Goal: Task Accomplishment & Management: Use online tool/utility

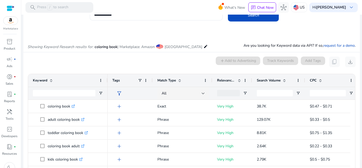
click at [42, 72] on mat-card "0 keyword(s) selected add Add to Advertising Track Keywords Add Tags content_co…" at bounding box center [191, 127] width 336 height 151
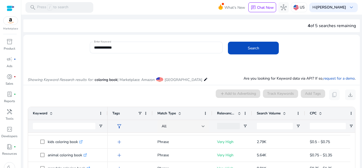
click at [135, 52] on div "**********" at bounding box center [156, 48] width 125 height 12
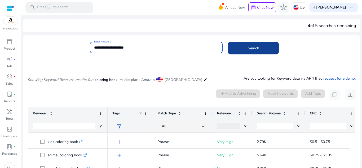
type input "**********"
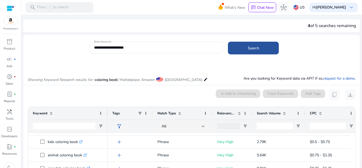
click at [250, 48] on span "Search" at bounding box center [253, 48] width 11 height 6
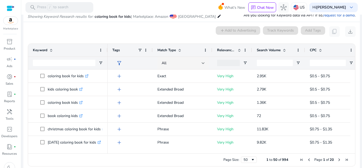
scroll to position [68, 0]
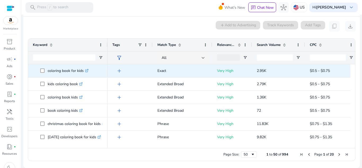
click at [39, 70] on span "coloring book for kids .st0{fill:#2c8af8}" at bounding box center [68, 70] width 70 height 11
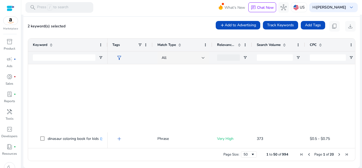
scroll to position [583, 0]
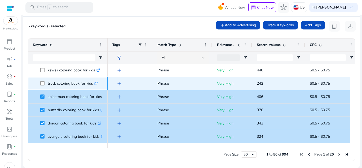
click at [42, 81] on span at bounding box center [43, 83] width 7 height 11
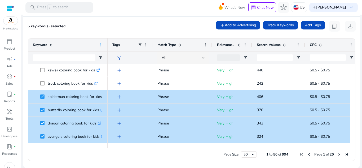
click at [102, 43] on span at bounding box center [101, 45] width 4 height 4
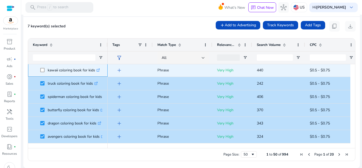
click at [42, 72] on span at bounding box center [43, 70] width 7 height 11
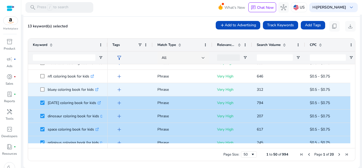
click at [42, 92] on span at bounding box center [43, 89] width 7 height 11
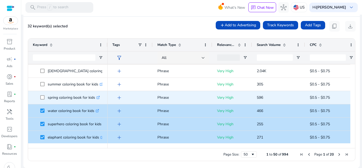
click at [42, 95] on span at bounding box center [43, 97] width 7 height 11
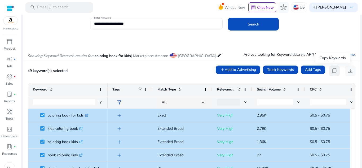
click at [334, 70] on span "content_copy" at bounding box center [334, 71] width 6 height 6
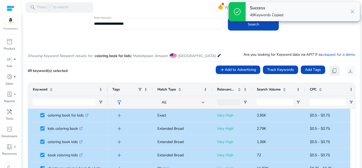
click at [334, 70] on span "content_copy" at bounding box center [334, 71] width 6 height 6
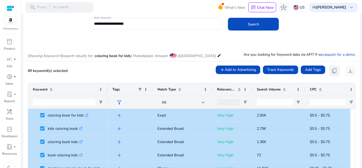
click at [334, 70] on span "content_copy" at bounding box center [334, 71] width 6 height 6
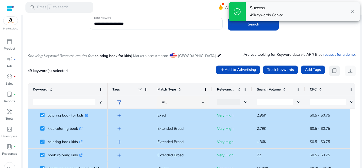
click at [334, 70] on span "content_copy" at bounding box center [334, 71] width 6 height 6
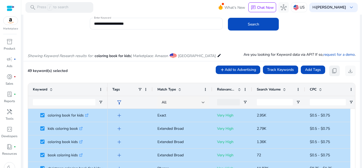
click at [334, 70] on span "content_copy" at bounding box center [334, 71] width 6 height 6
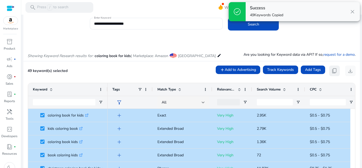
click at [334, 70] on span "content_copy" at bounding box center [334, 71] width 6 height 6
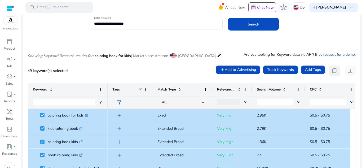
click at [334, 70] on span "content_copy" at bounding box center [334, 71] width 6 height 6
